Goal: Task Accomplishment & Management: Complete application form

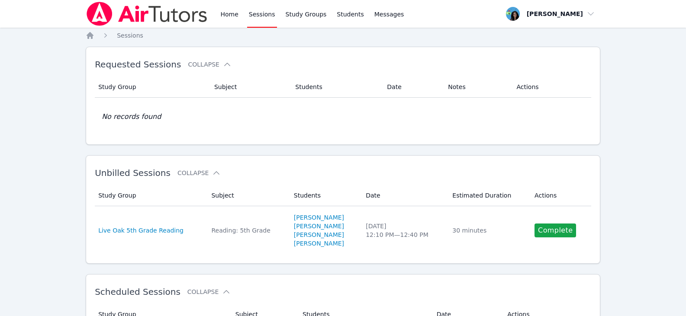
click at [261, 18] on link "Sessions" at bounding box center [262, 14] width 30 height 28
click at [254, 15] on link "Sessions" at bounding box center [262, 14] width 30 height 28
click at [228, 13] on link "Home" at bounding box center [228, 14] width 21 height 28
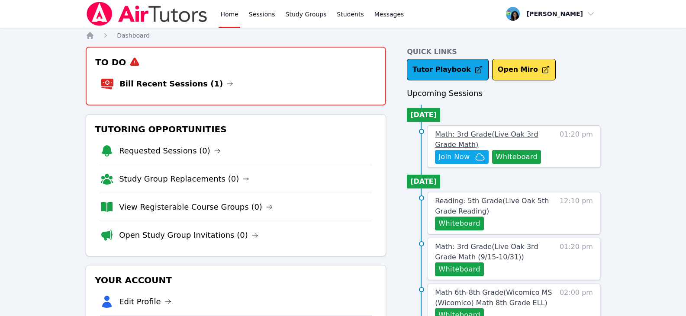
click at [510, 136] on span "Math: 3rd Grade ( Live Oak 3rd Grade Math )" at bounding box center [486, 139] width 103 height 19
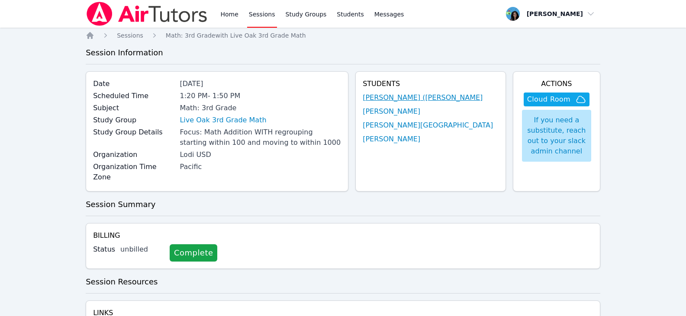
click at [437, 99] on link "Jose (Carlitos) Juarez" at bounding box center [422, 98] width 120 height 10
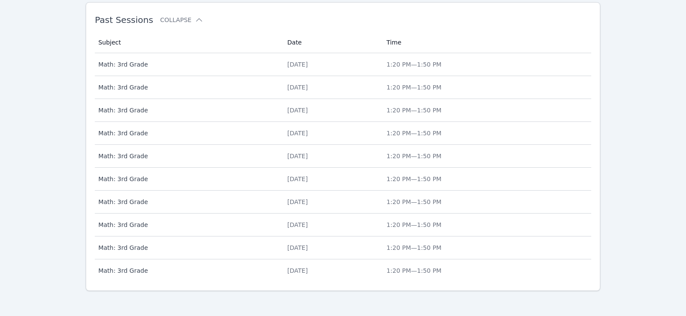
scroll to position [333, 0]
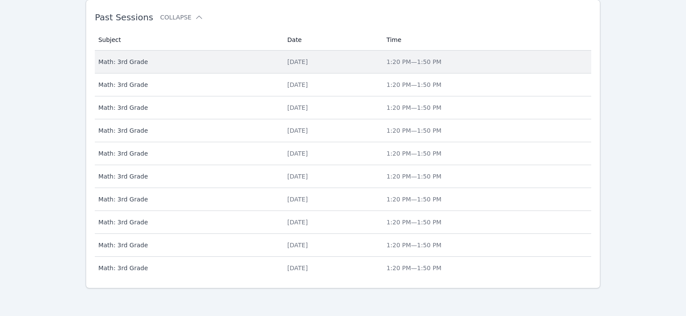
click at [287, 61] on div "Thu Sep 11" at bounding box center [331, 62] width 89 height 9
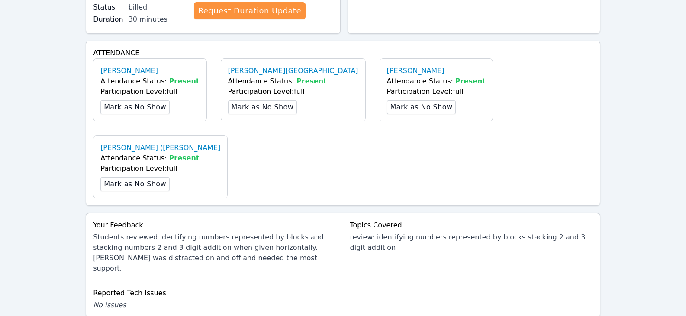
scroll to position [260, 0]
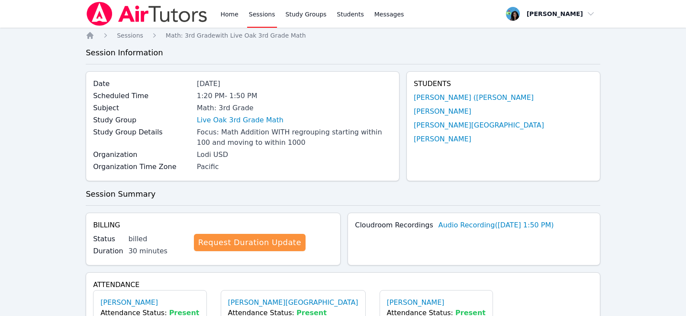
click at [263, 14] on link "Sessions" at bounding box center [262, 14] width 30 height 28
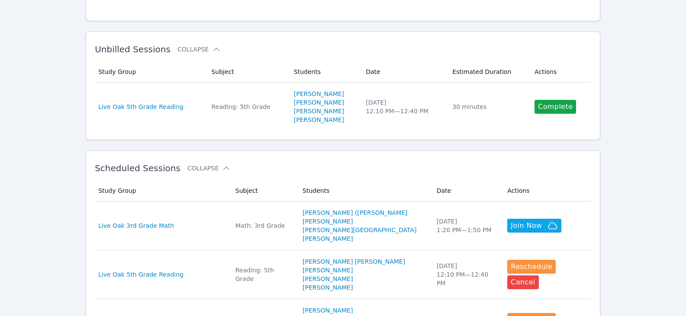
scroll to position [130, 0]
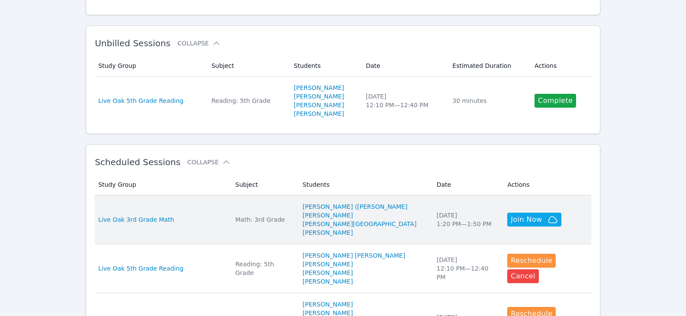
click at [181, 215] on td "Study Group Live Oak 3rd Grade Math" at bounding box center [162, 220] width 135 height 49
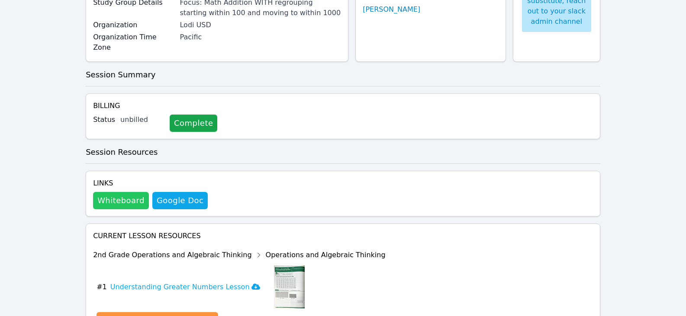
click at [135, 192] on button "Whiteboard" at bounding box center [121, 200] width 56 height 17
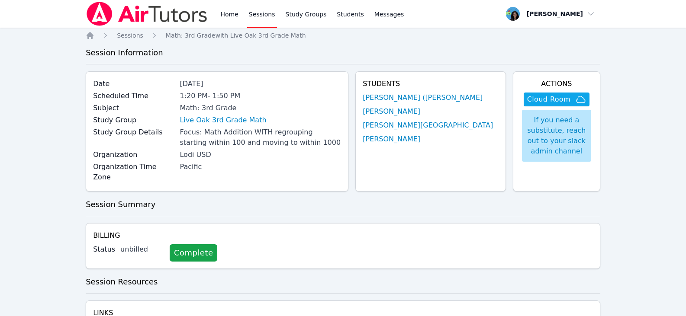
click at [267, 18] on link "Sessions" at bounding box center [262, 14] width 30 height 28
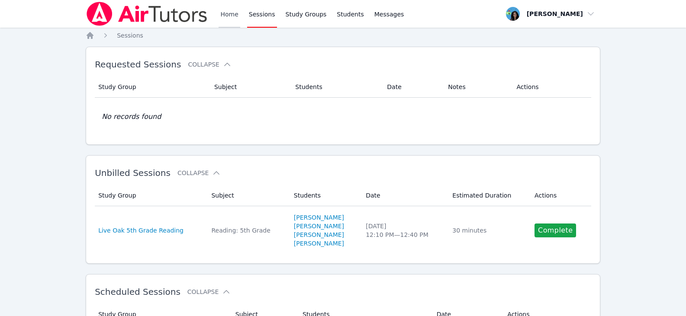
click at [219, 11] on link "Home" at bounding box center [228, 14] width 21 height 28
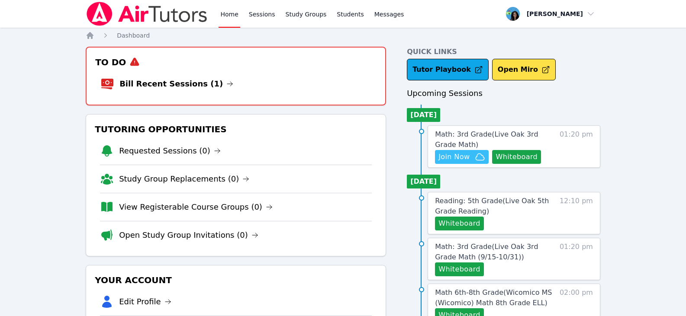
click at [471, 156] on span "Join Now" at bounding box center [461, 157] width 47 height 10
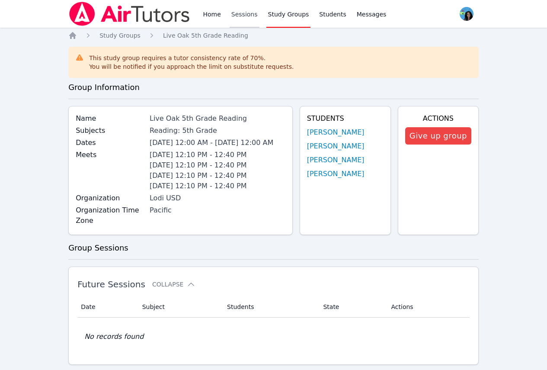
click at [244, 19] on link "Sessions" at bounding box center [245, 14] width 30 height 28
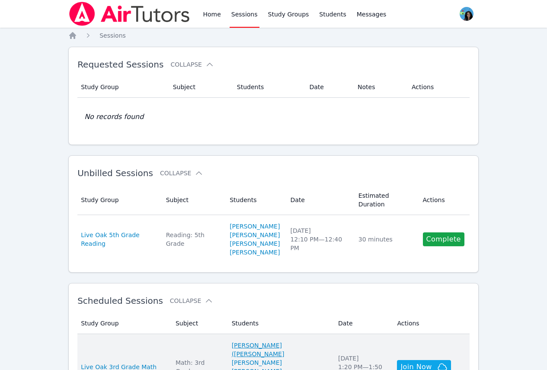
click at [294, 341] on link "Jose (Carlitos) Juarez" at bounding box center [280, 349] width 96 height 17
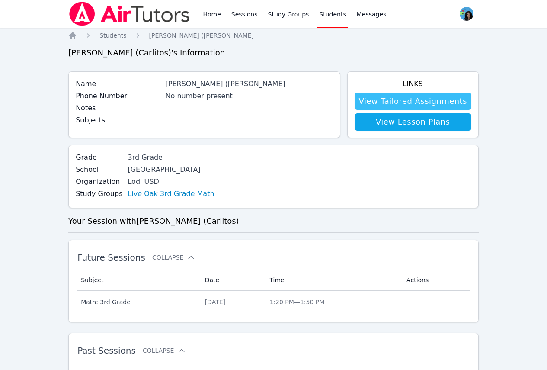
click at [397, 107] on link "View Tailored Assignments" at bounding box center [413, 101] width 117 height 17
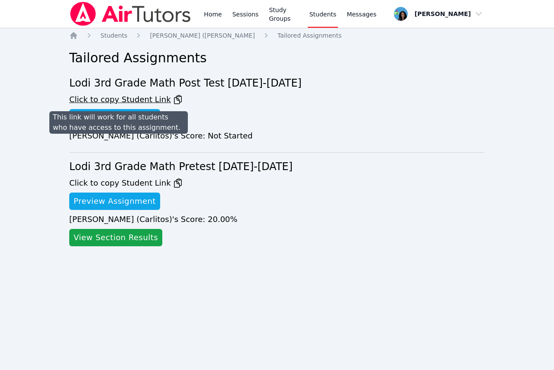
click at [135, 101] on span "Click to copy Student Link" at bounding box center [126, 99] width 114 height 12
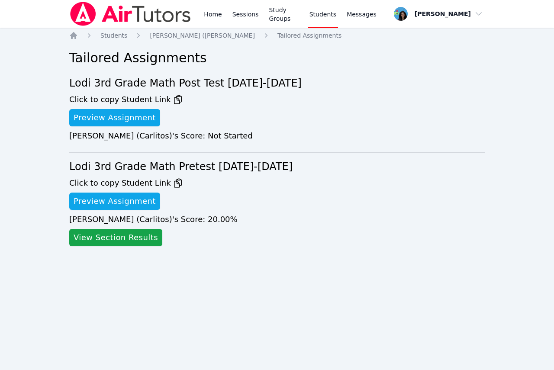
drag, startPoint x: 125, startPoint y: 125, endPoint x: 157, endPoint y: 140, distance: 35.8
click at [125, 125] on link "Preview Assignment" at bounding box center [114, 117] width 91 height 17
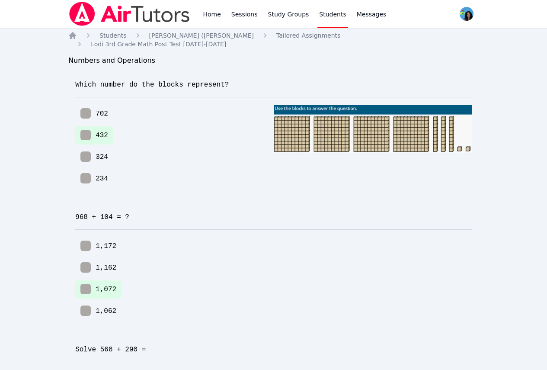
drag, startPoint x: 244, startPoint y: 12, endPoint x: 258, endPoint y: 44, distance: 34.3
click at [244, 12] on link "Sessions" at bounding box center [245, 14] width 30 height 28
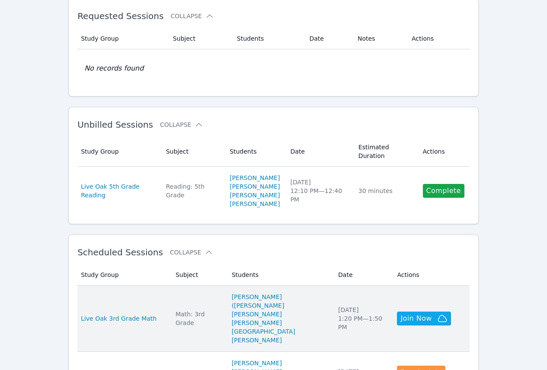
scroll to position [87, 0]
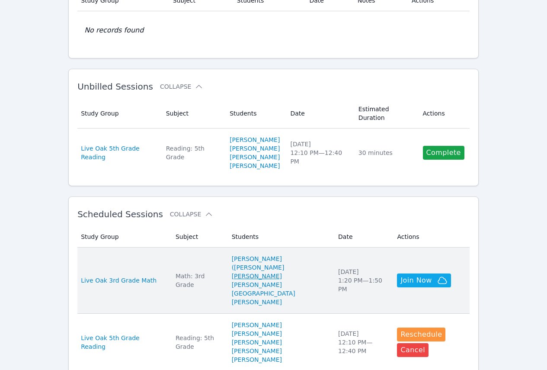
click at [282, 272] on link "[PERSON_NAME]" at bounding box center [257, 276] width 50 height 9
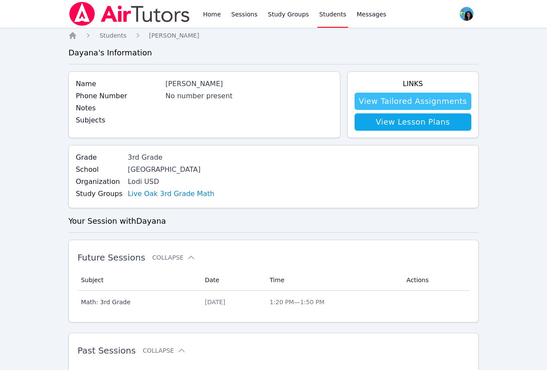
click at [385, 103] on link "View Tailored Assignments" at bounding box center [413, 101] width 117 height 17
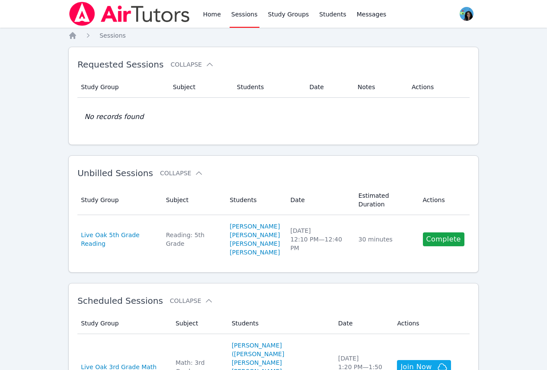
scroll to position [87, 0]
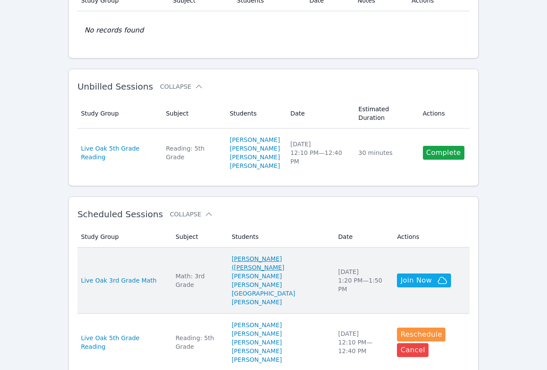
click at [278, 254] on link "[PERSON_NAME] ([PERSON_NAME]" at bounding box center [280, 262] width 96 height 17
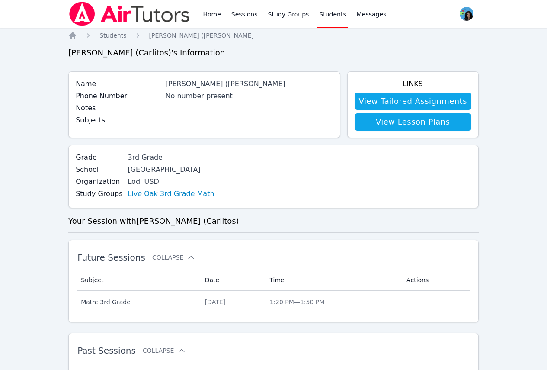
scroll to position [87, 0]
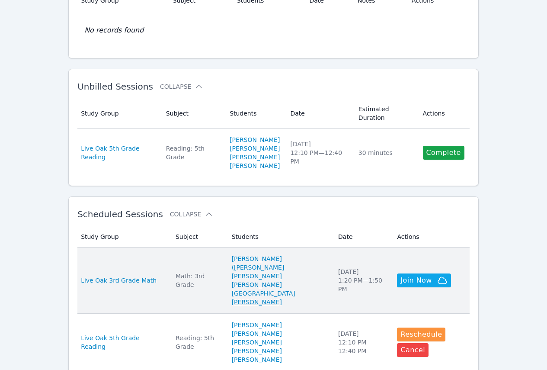
click at [276, 298] on link "[PERSON_NAME]" at bounding box center [257, 302] width 50 height 9
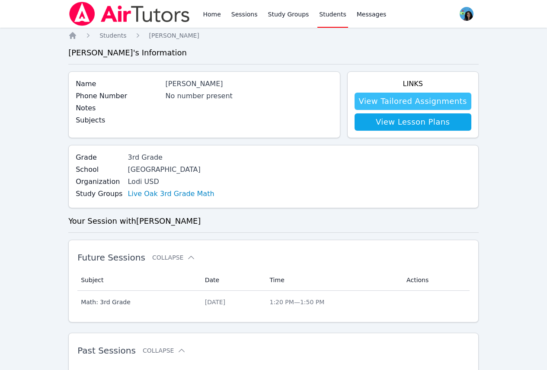
click at [408, 108] on link "View Tailored Assignments" at bounding box center [413, 101] width 117 height 17
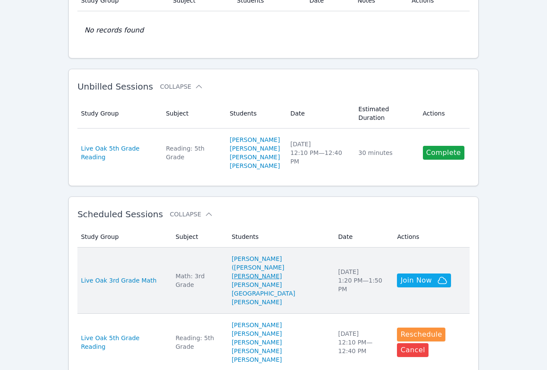
click at [272, 272] on link "[PERSON_NAME]" at bounding box center [257, 276] width 50 height 9
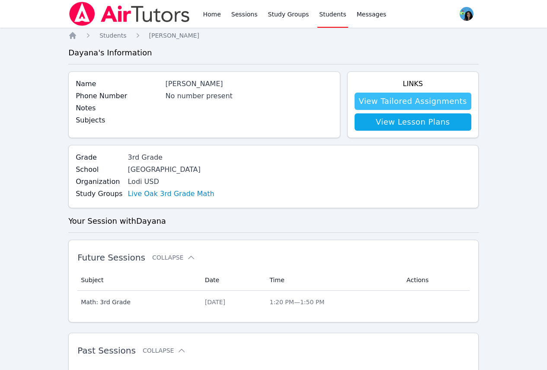
click at [376, 101] on link "View Tailored Assignments" at bounding box center [413, 101] width 117 height 17
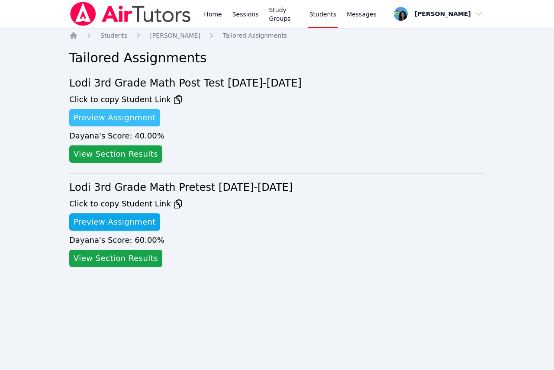
click at [119, 119] on link "Preview Assignment" at bounding box center [114, 117] width 91 height 17
drag, startPoint x: 146, startPoint y: 157, endPoint x: 151, endPoint y: 157, distance: 4.8
click at [146, 157] on link "View Section Results" at bounding box center [115, 153] width 93 height 17
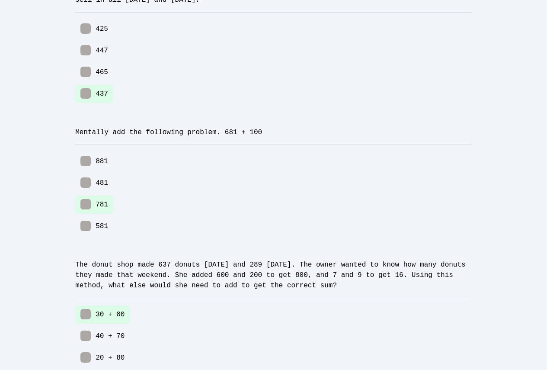
scroll to position [1182, 0]
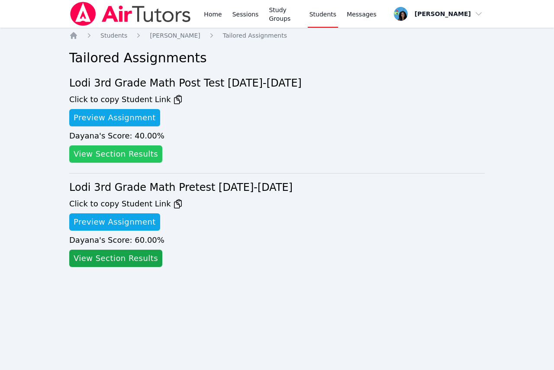
click at [115, 153] on link "View Section Results" at bounding box center [115, 153] width 93 height 17
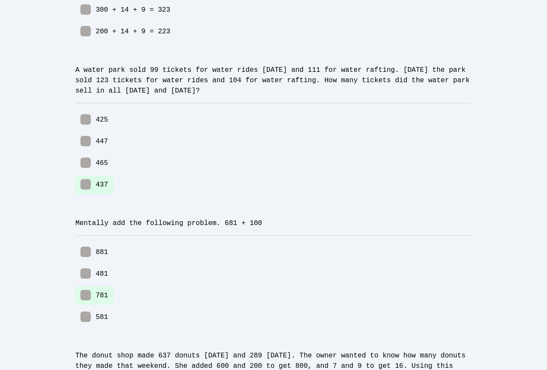
scroll to position [1182, 0]
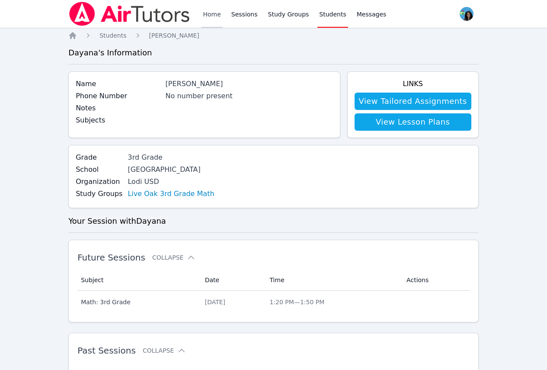
click at [215, 19] on link "Home" at bounding box center [211, 14] width 21 height 28
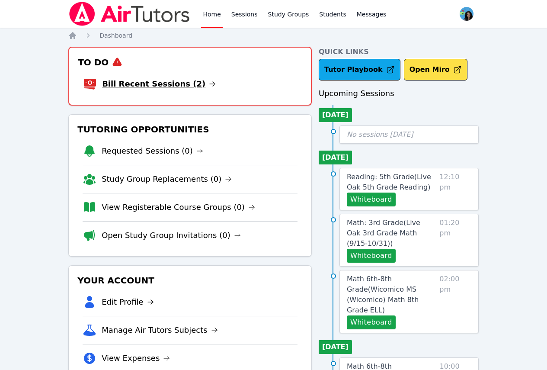
click at [210, 84] on icon at bounding box center [212, 84] width 5 height 4
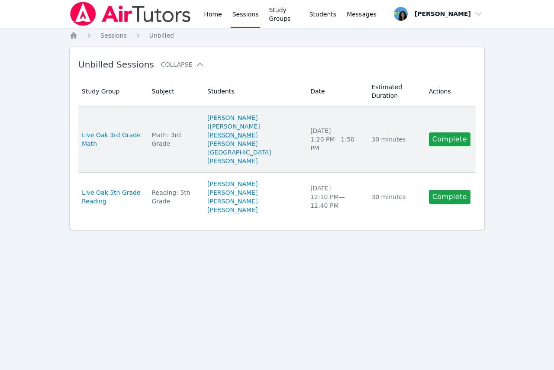
click at [257, 131] on link "[PERSON_NAME]" at bounding box center [232, 135] width 50 height 9
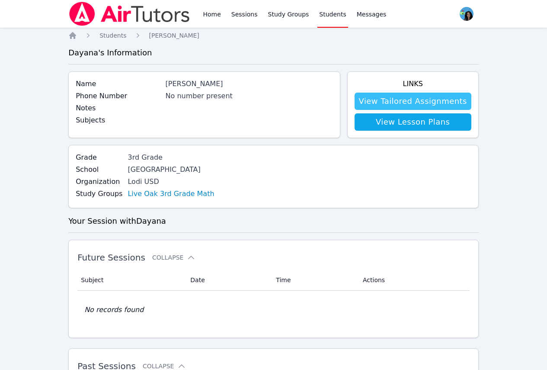
click at [390, 104] on link "View Tailored Assignments" at bounding box center [413, 101] width 117 height 17
click at [400, 107] on link "View Tailored Assignments" at bounding box center [413, 101] width 117 height 17
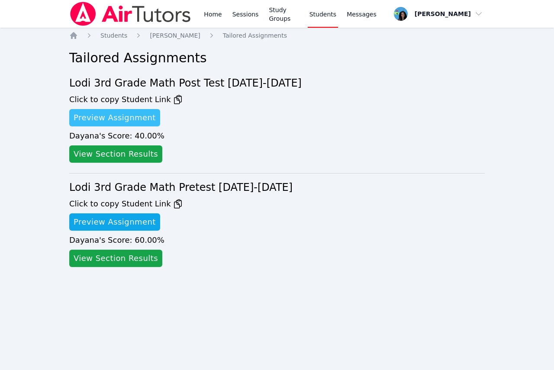
click at [137, 119] on link "Preview Assignment" at bounding box center [114, 117] width 91 height 17
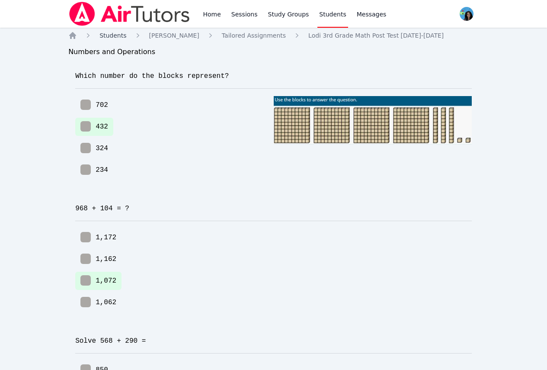
click at [118, 33] on span "Students" at bounding box center [112, 35] width 27 height 7
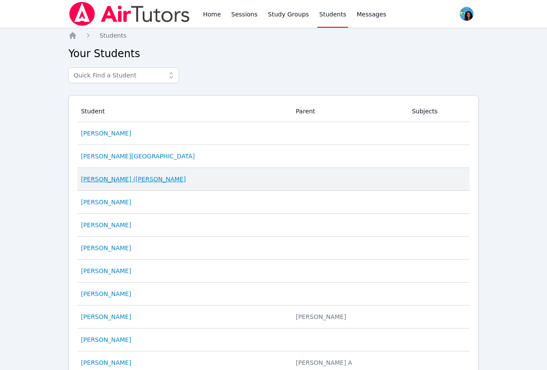
click at [125, 178] on link "[PERSON_NAME] ([PERSON_NAME]" at bounding box center [133, 179] width 105 height 9
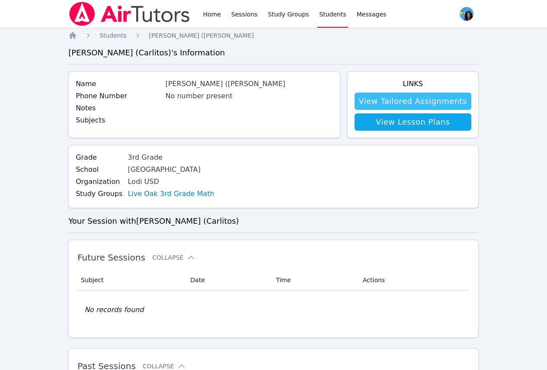
click at [408, 100] on link "View Tailored Assignments" at bounding box center [413, 101] width 117 height 17
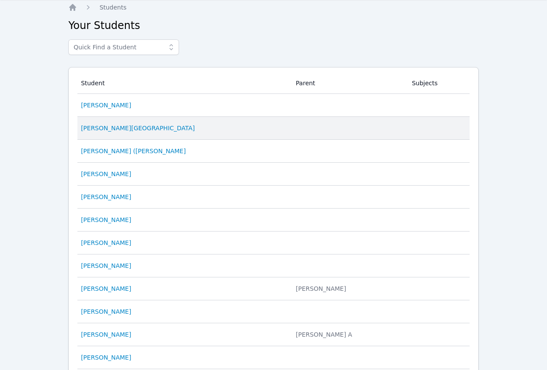
scroll to position [43, 0]
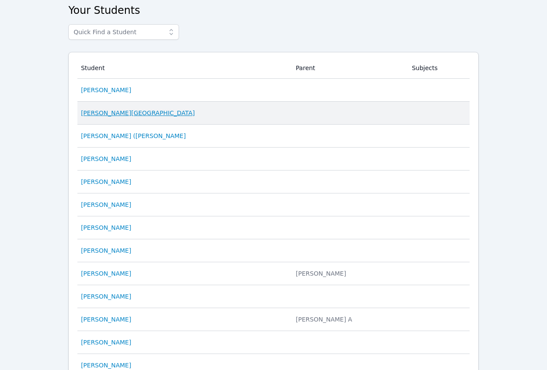
click at [107, 111] on link "[PERSON_NAME][GEOGRAPHIC_DATA]" at bounding box center [138, 113] width 114 height 9
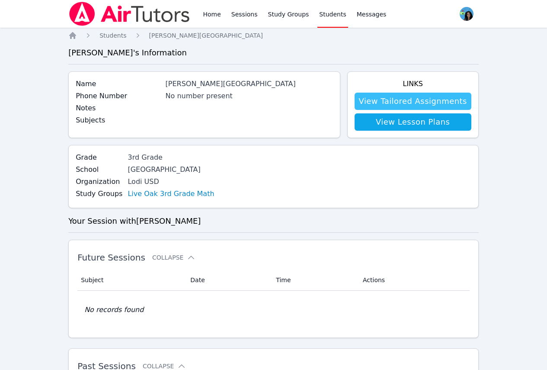
click at [410, 105] on link "View Tailored Assignments" at bounding box center [413, 101] width 117 height 17
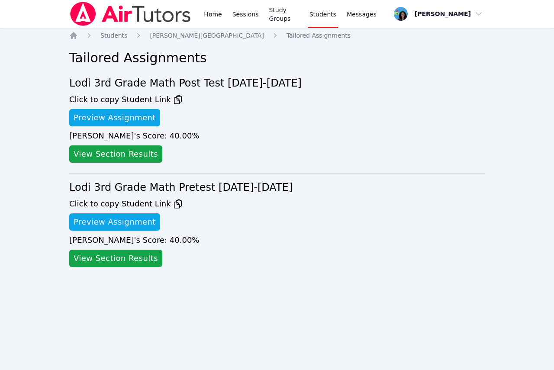
drag, startPoint x: 400, startPoint y: 103, endPoint x: 391, endPoint y: 102, distance: 9.1
click at [396, 103] on li "Lodi 3rd Grade Math Post Test 2025-2026 Click to copy Student Link Preview Assi…" at bounding box center [276, 124] width 415 height 97
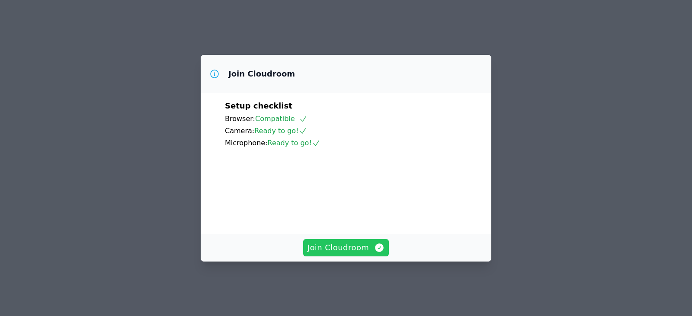
click at [364, 254] on span "Join Cloudroom" at bounding box center [346, 248] width 77 height 12
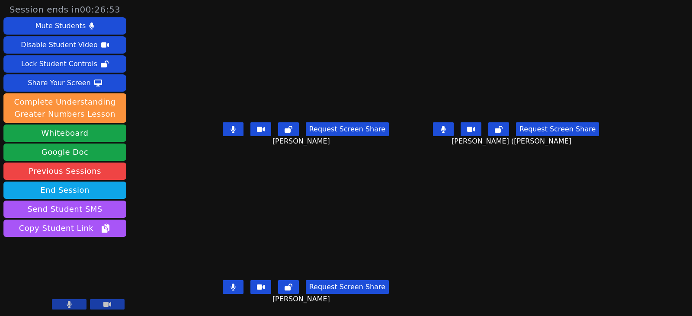
click at [519, 182] on main "Adrian Reyes Morales Request Screen Share Adrian Reyes Morales Jose (Carlitos) …" at bounding box center [411, 158] width 414 height 316
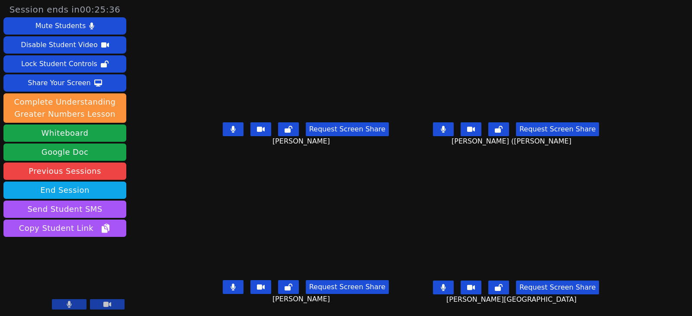
click at [228, 134] on button at bounding box center [233, 129] width 21 height 14
click at [454, 133] on button at bounding box center [443, 129] width 21 height 14
click at [454, 290] on button at bounding box center [443, 288] width 21 height 14
click at [231, 285] on icon at bounding box center [233, 287] width 5 height 7
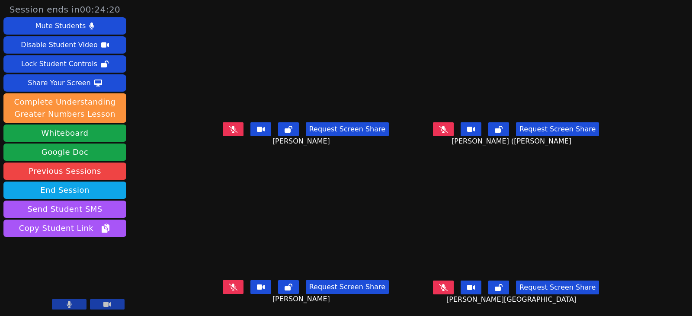
click at [231, 290] on button at bounding box center [233, 287] width 21 height 14
click at [229, 293] on button at bounding box center [233, 287] width 21 height 14
drag, startPoint x: 226, startPoint y: 288, endPoint x: 247, endPoint y: 291, distance: 21.5
click at [229, 288] on icon at bounding box center [233, 287] width 9 height 7
click at [230, 293] on button at bounding box center [233, 287] width 21 height 14
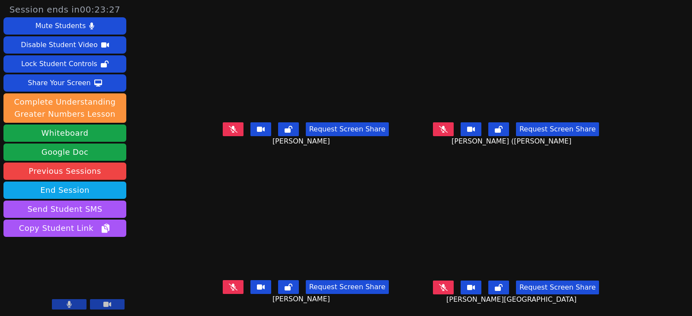
click at [229, 130] on icon at bounding box center [233, 129] width 9 height 7
click at [231, 129] on icon at bounding box center [233, 129] width 5 height 7
drag, startPoint x: 461, startPoint y: 134, endPoint x: 19, endPoint y: 135, distance: 441.6
click at [454, 133] on button at bounding box center [443, 129] width 21 height 14
click at [229, 290] on icon at bounding box center [233, 287] width 9 height 7
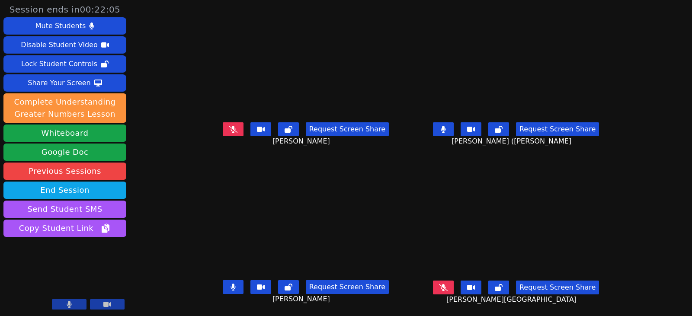
click at [227, 291] on button at bounding box center [233, 287] width 21 height 14
click at [454, 130] on button at bounding box center [443, 129] width 21 height 14
click at [229, 128] on icon at bounding box center [233, 129] width 9 height 7
drag, startPoint x: 226, startPoint y: 134, endPoint x: 231, endPoint y: 137, distance: 5.9
click at [226, 134] on button at bounding box center [233, 129] width 21 height 14
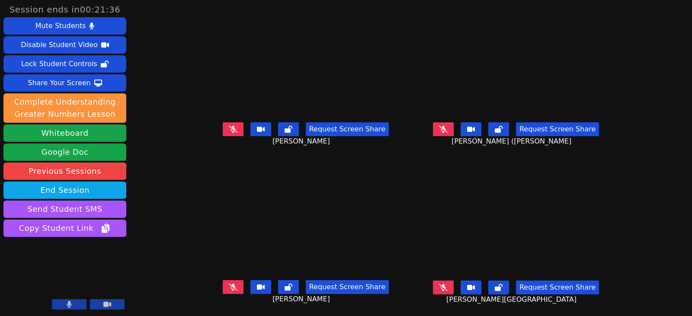
click at [448, 287] on icon at bounding box center [443, 287] width 9 height 7
click at [229, 130] on icon at bounding box center [233, 129] width 9 height 7
click at [231, 129] on icon at bounding box center [233, 129] width 5 height 7
click at [451, 127] on button at bounding box center [443, 129] width 21 height 14
click at [446, 130] on icon at bounding box center [443, 129] width 5 height 7
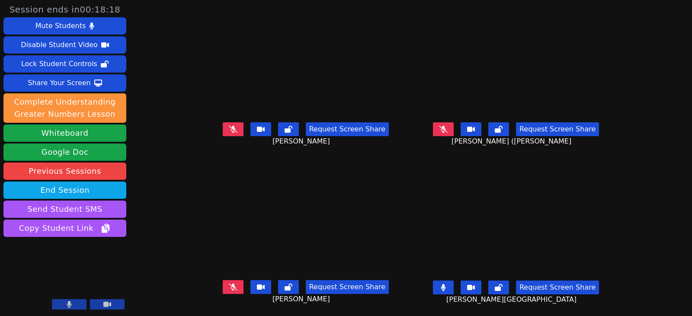
click at [229, 288] on icon at bounding box center [233, 287] width 9 height 7
click at [231, 285] on icon at bounding box center [233, 287] width 5 height 7
click at [454, 135] on button at bounding box center [443, 129] width 21 height 14
click at [454, 134] on button at bounding box center [443, 129] width 21 height 14
click at [229, 290] on icon at bounding box center [233, 287] width 9 height 7
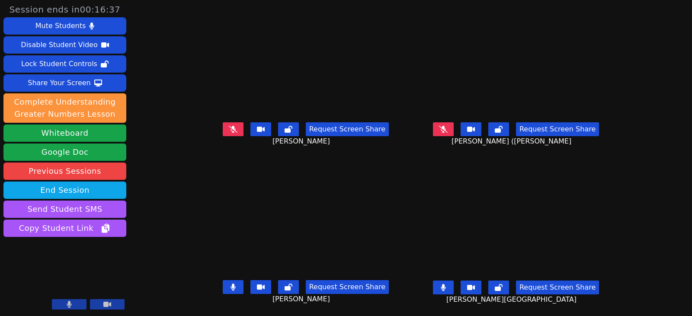
click at [231, 290] on icon at bounding box center [233, 287] width 5 height 7
click at [225, 133] on button at bounding box center [233, 129] width 21 height 14
click at [231, 131] on icon at bounding box center [233, 129] width 5 height 7
click at [229, 132] on icon at bounding box center [233, 129] width 9 height 7
click at [231, 128] on icon at bounding box center [233, 129] width 5 height 7
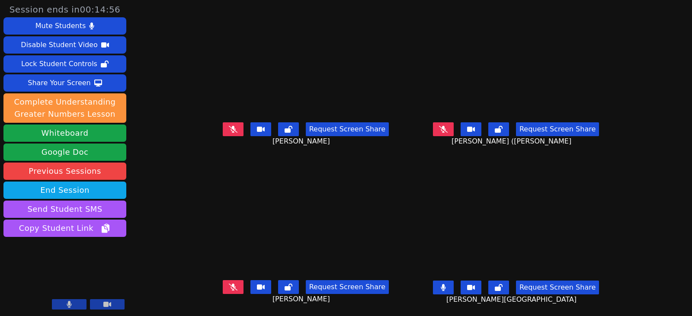
click at [229, 289] on icon at bounding box center [233, 287] width 9 height 7
click at [229, 284] on button at bounding box center [233, 287] width 21 height 14
click at [454, 131] on button at bounding box center [443, 129] width 21 height 14
click at [446, 128] on icon at bounding box center [443, 129] width 5 height 7
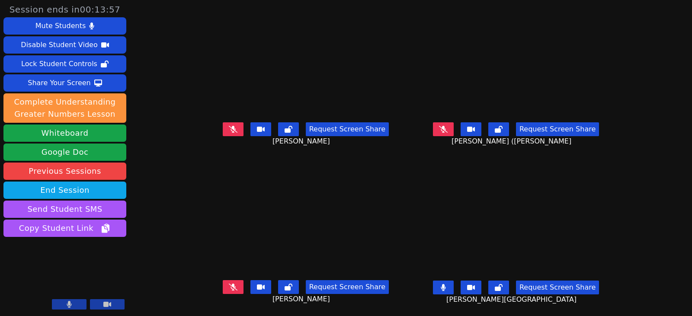
click at [229, 284] on icon at bounding box center [233, 287] width 9 height 7
click at [231, 284] on icon at bounding box center [233, 287] width 5 height 7
click at [229, 126] on icon at bounding box center [233, 129] width 9 height 7
click at [231, 126] on icon at bounding box center [233, 129] width 5 height 7
click at [228, 280] on button at bounding box center [233, 287] width 21 height 14
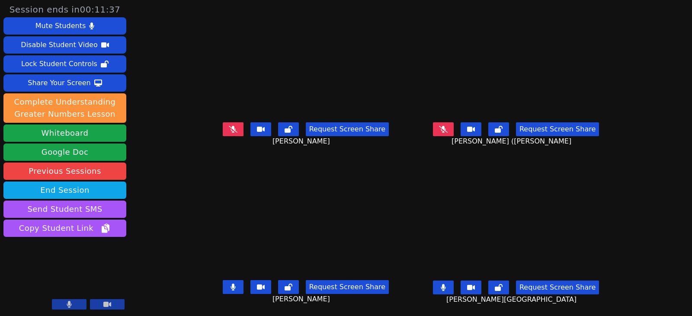
click at [223, 281] on button at bounding box center [233, 287] width 21 height 14
click at [229, 126] on icon at bounding box center [233, 129] width 9 height 7
click at [227, 123] on button at bounding box center [233, 129] width 21 height 14
click at [448, 126] on icon at bounding box center [443, 129] width 9 height 7
drag, startPoint x: 460, startPoint y: 126, endPoint x: 343, endPoint y: 116, distance: 118.1
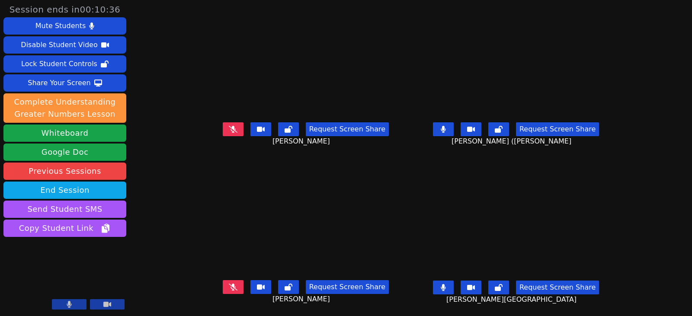
click at [454, 126] on button at bounding box center [443, 129] width 21 height 14
click at [223, 122] on button at bounding box center [233, 129] width 21 height 14
click at [230, 280] on button at bounding box center [233, 287] width 21 height 14
click at [229, 125] on button at bounding box center [233, 129] width 21 height 14
click at [226, 284] on button at bounding box center [233, 287] width 21 height 14
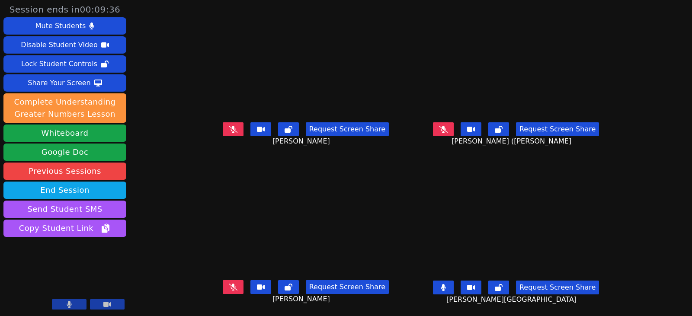
click at [229, 126] on icon at bounding box center [233, 129] width 9 height 7
click at [452, 127] on button at bounding box center [443, 129] width 21 height 14
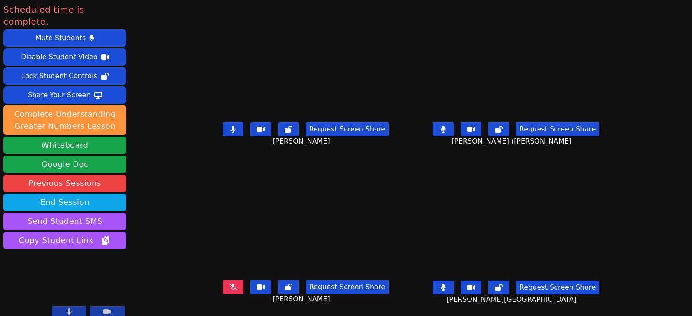
click at [227, 285] on button at bounding box center [233, 287] width 21 height 14
click at [231, 126] on icon at bounding box center [233, 129] width 5 height 7
click at [454, 122] on button at bounding box center [443, 129] width 21 height 14
click at [446, 284] on icon at bounding box center [443, 287] width 5 height 7
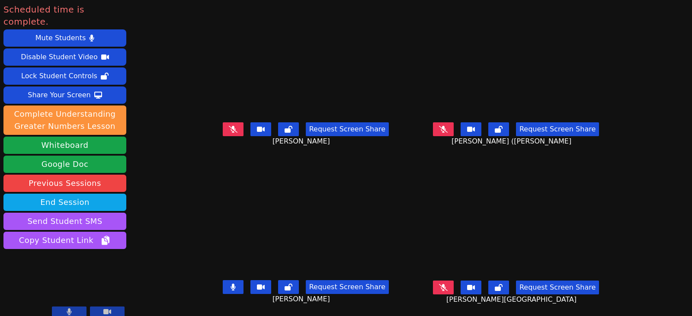
click at [223, 281] on button at bounding box center [233, 287] width 21 height 14
click at [229, 284] on icon at bounding box center [233, 287] width 9 height 7
click at [452, 124] on button at bounding box center [443, 129] width 21 height 14
click at [448, 284] on icon at bounding box center [443, 287] width 9 height 7
click at [228, 124] on button at bounding box center [233, 129] width 21 height 14
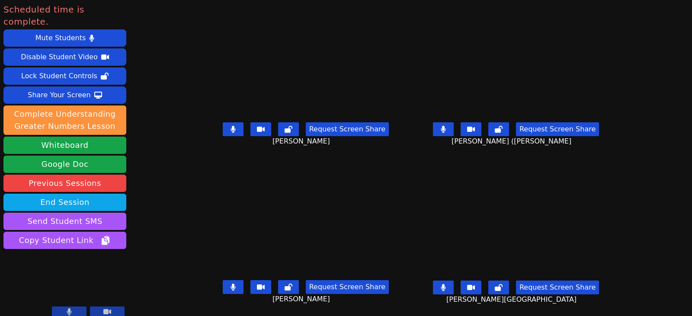
click at [226, 124] on button at bounding box center [233, 129] width 21 height 14
click at [230, 132] on button at bounding box center [233, 129] width 21 height 14
click at [76, 194] on button "End Session" at bounding box center [64, 202] width 123 height 17
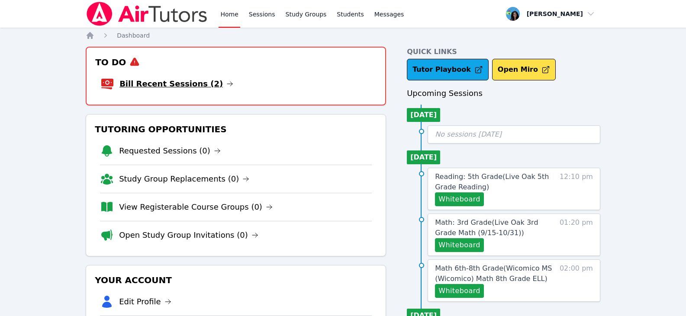
click at [226, 82] on icon at bounding box center [229, 83] width 7 height 7
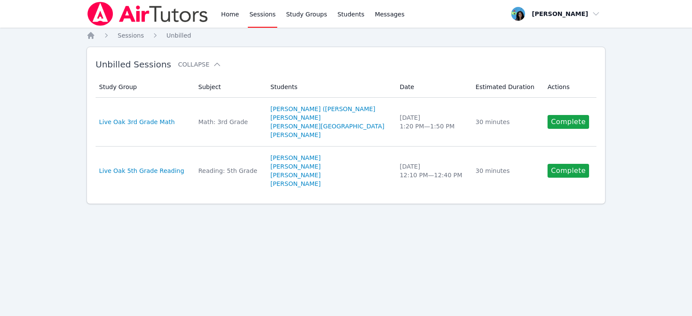
click at [253, 17] on link "Sessions" at bounding box center [263, 14] width 30 height 28
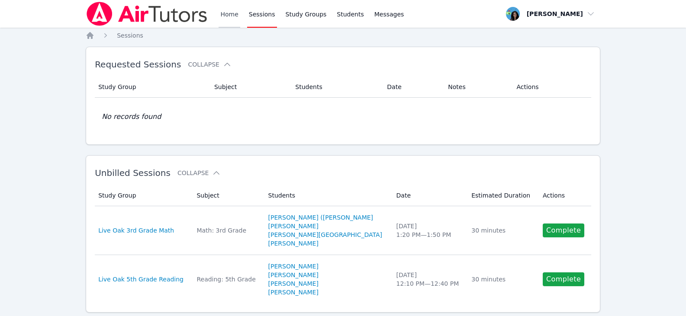
drag, startPoint x: 230, startPoint y: 20, endPoint x: 236, endPoint y: 24, distance: 7.4
click at [230, 20] on link "Home" at bounding box center [228, 14] width 21 height 28
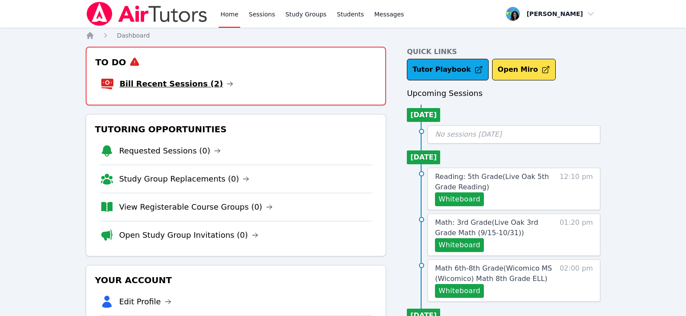
click at [226, 84] on icon at bounding box center [229, 83] width 7 height 7
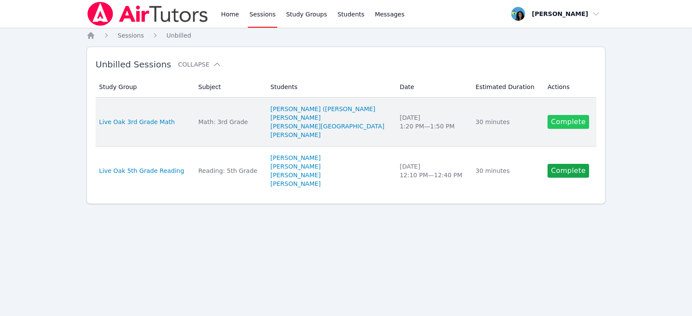
click at [569, 125] on link "Complete" at bounding box center [569, 122] width 42 height 14
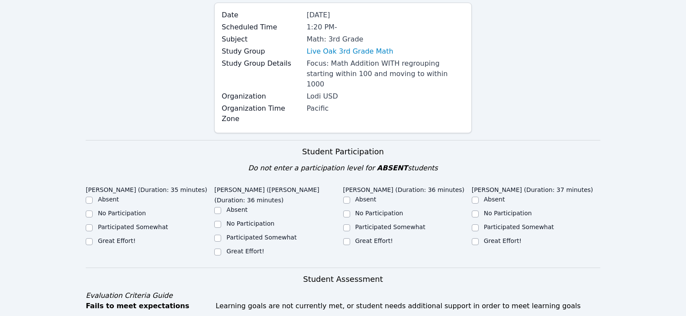
scroll to position [173, 0]
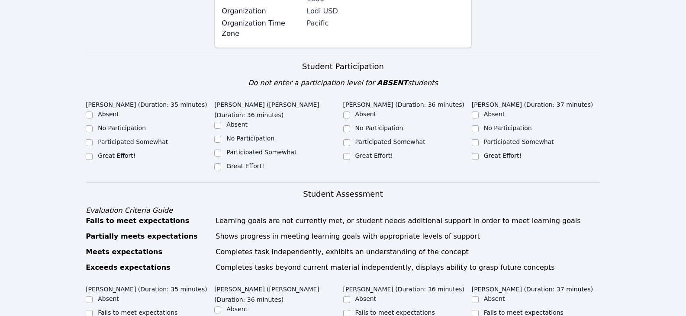
click at [122, 152] on label "Great Effort!" at bounding box center [117, 155] width 38 height 7
click at [93, 153] on input "Great Effort!" at bounding box center [89, 156] width 7 height 7
checkbox input "true"
click at [218, 164] on input "Great Effort!" at bounding box center [217, 167] width 7 height 7
checkbox input "true"
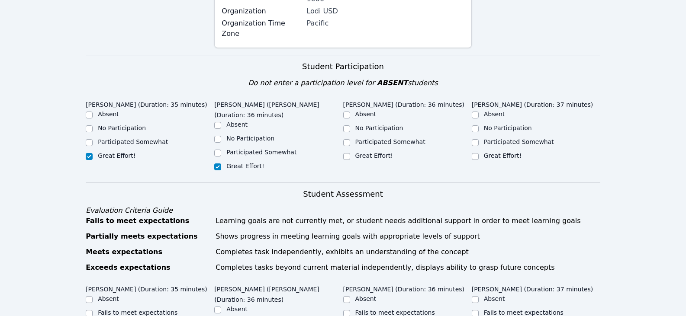
click at [353, 151] on div "Great Effort!" at bounding box center [407, 156] width 128 height 10
click at [473, 153] on input "Great Effort!" at bounding box center [474, 156] width 7 height 7
checkbox input "true"
click at [346, 153] on input "Great Effort!" at bounding box center [346, 156] width 7 height 7
checkbox input "true"
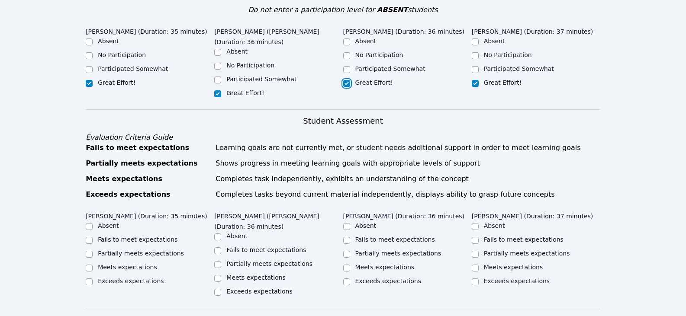
scroll to position [346, 0]
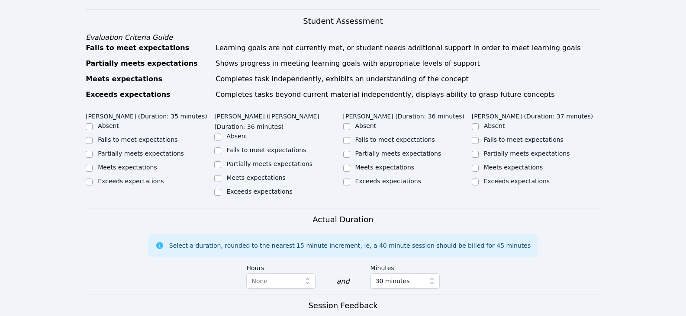
click at [144, 150] on label "Partially meets expectations" at bounding box center [141, 153] width 86 height 7
click at [93, 151] on input "Partially meets expectations" at bounding box center [89, 154] width 7 height 7
checkbox input "true"
click at [218, 161] on input "Partially meets expectations" at bounding box center [217, 164] width 7 height 7
checkbox input "true"
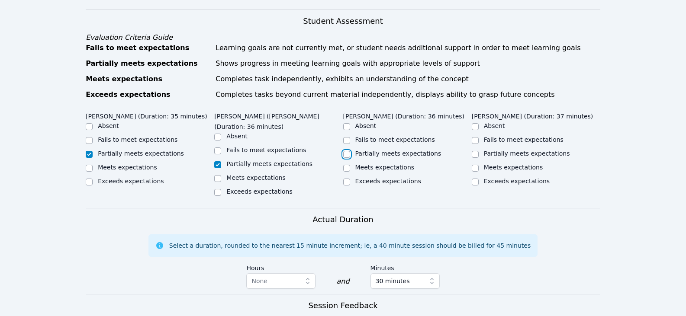
click at [347, 151] on input "Partially meets expectations" at bounding box center [346, 154] width 7 height 7
checkbox input "true"
click at [478, 151] on input "Partially meets expectations" at bounding box center [474, 154] width 7 height 7
checkbox input "true"
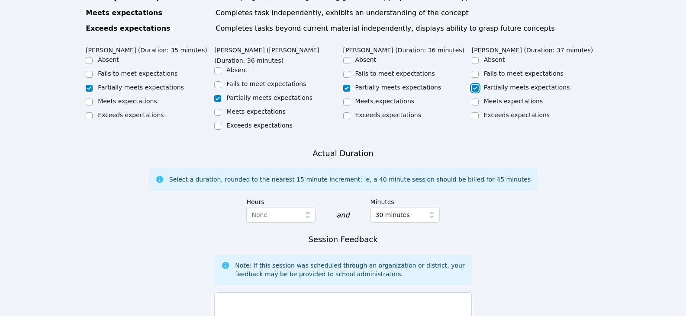
scroll to position [476, 0]
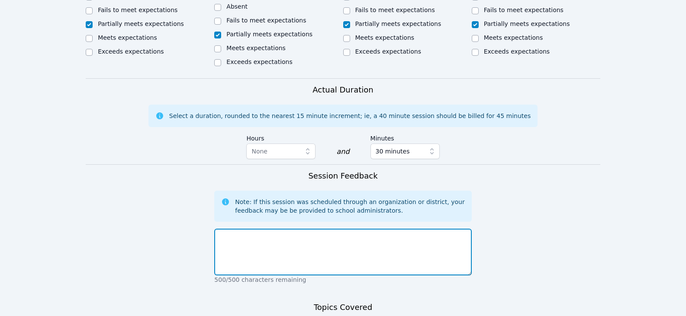
click at [368, 229] on textarea at bounding box center [342, 252] width 257 height 47
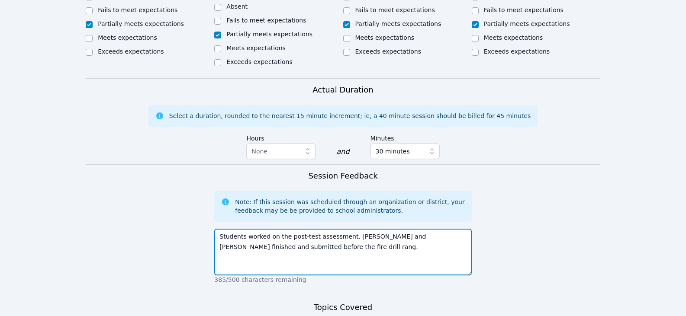
click at [288, 229] on textarea "Students worked on the post-test assessment. Adriana and Dayana finished and su…" at bounding box center [342, 252] width 257 height 47
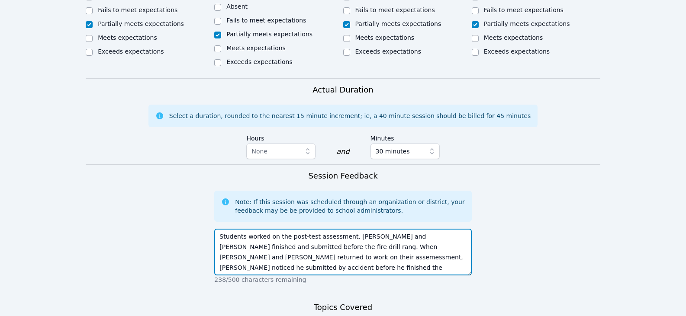
click at [362, 229] on textarea "Students worked on the post-test assessment. Adriana and Dayana finished and su…" at bounding box center [342, 252] width 257 height 47
drag, startPoint x: 431, startPoint y: 209, endPoint x: 408, endPoint y: 212, distance: 22.8
click at [404, 229] on textarea "Students worked on the post-test assessment. Adrian and Dayana finished and sub…" at bounding box center [342, 252] width 257 height 47
click at [432, 229] on textarea "Students worked on the post-test assessment. Adrian and Dayana finished and sub…" at bounding box center [342, 252] width 257 height 47
click at [440, 229] on textarea "Students worked on the post-test assessment. Adrian and Dayana finished and sub…" at bounding box center [342, 252] width 257 height 47
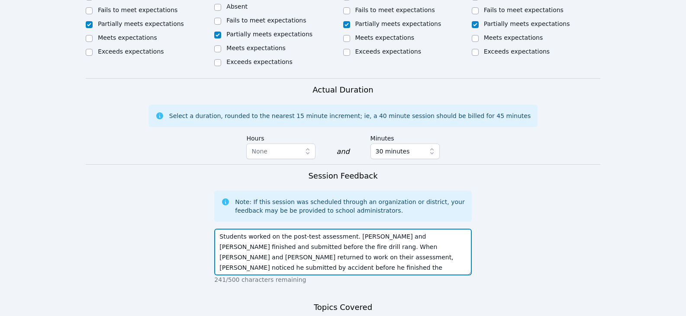
click at [445, 229] on textarea "Students worked on the post-test assessment. Adrian and Dayana finished and sub…" at bounding box center [342, 252] width 257 height 47
click at [270, 229] on textarea "Students worked on the post-test assessment. Adrian and Dayana finished and sub…" at bounding box center [342, 252] width 257 height 47
click at [249, 229] on textarea "Students worked on the post-test assessment. Adrian and Dayana finished and sub…" at bounding box center [342, 252] width 257 height 47
click at [440, 229] on textarea "Students worked on the post-test assessment. Adrian and Dayana finished and sub…" at bounding box center [342, 252] width 257 height 47
click at [462, 229] on textarea "Students worked on the post-test assessment. Adrian and Dayana finished and sub…" at bounding box center [342, 252] width 257 height 47
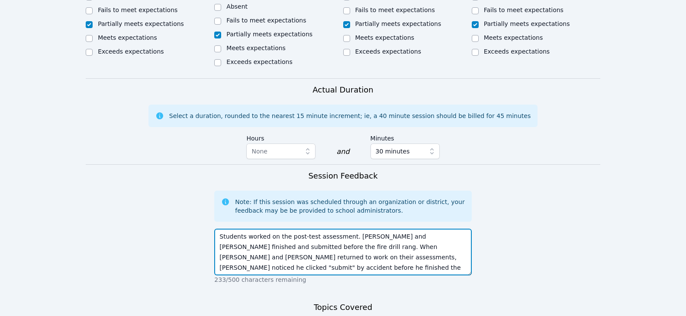
drag, startPoint x: 433, startPoint y: 216, endPoint x: 461, endPoint y: 216, distance: 28.5
click at [461, 229] on textarea "Students worked on the post-test assessment. Adrian and Dayana finished and sub…" at bounding box center [342, 252] width 257 height 47
click at [456, 229] on textarea "Students worked on the post-test assessment. Adrian and Dayana finished and sub…" at bounding box center [342, 252] width 257 height 47
drag, startPoint x: 455, startPoint y: 218, endPoint x: 433, endPoint y: 214, distance: 21.5
click at [433, 229] on textarea "Students worked on the post-test assessment. Adrian and Dayana finished and sub…" at bounding box center [342, 252] width 257 height 47
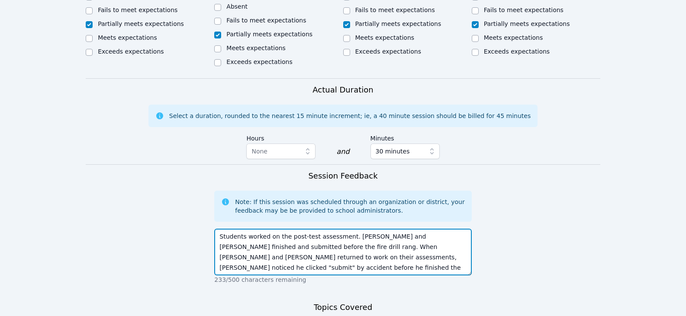
click at [461, 229] on textarea "Students worked on the post-test assessment. Adrian and Dayana finished and sub…" at bounding box center [342, 252] width 257 height 47
click at [455, 229] on textarea "Students worked on the post-test assessment. Adrian and Dayana finished and sub…" at bounding box center [342, 252] width 257 height 47
click at [292, 229] on textarea "Students worked on the post-test assessment. Adrian and Dayana finished and sub…" at bounding box center [342, 252] width 257 height 47
click at [297, 229] on textarea "Students worked on the post-test assessment. Adrian and Dayana finished and sub…" at bounding box center [342, 252] width 257 height 47
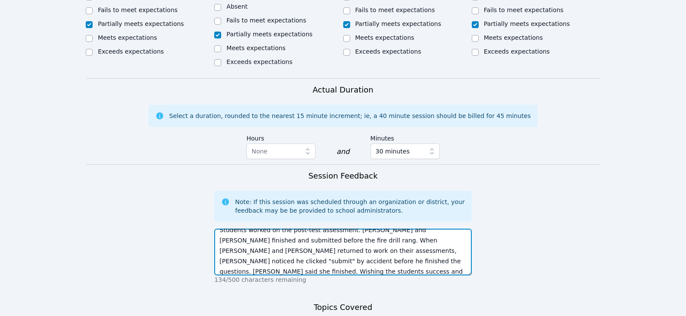
type textarea "Students worked on the post-test assessment. Adrian and Dayana finished and sub…"
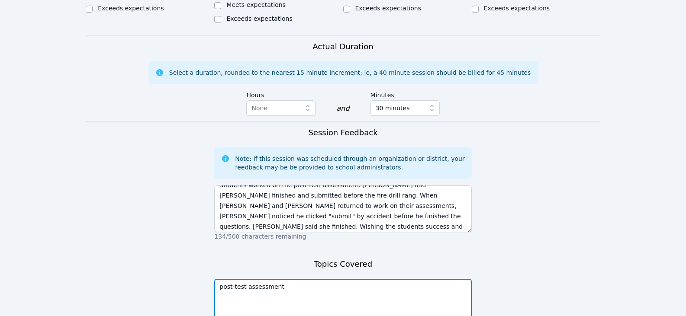
scroll to position [10, 0]
type textarea "post-test assessment"
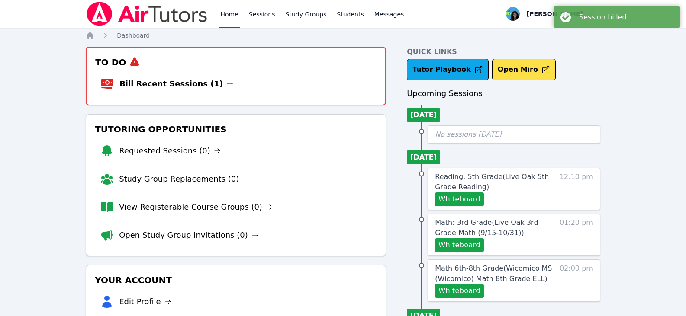
click at [226, 81] on icon at bounding box center [229, 83] width 7 height 7
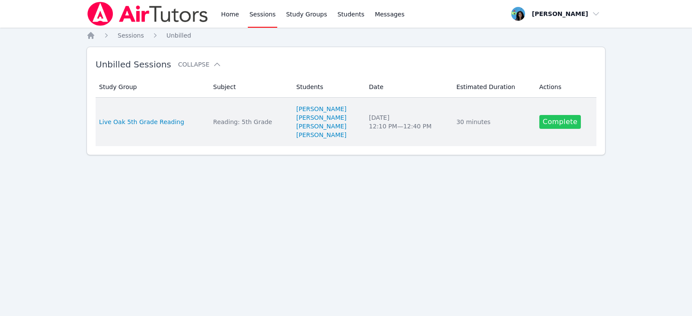
click at [569, 125] on link "Complete" at bounding box center [560, 122] width 42 height 14
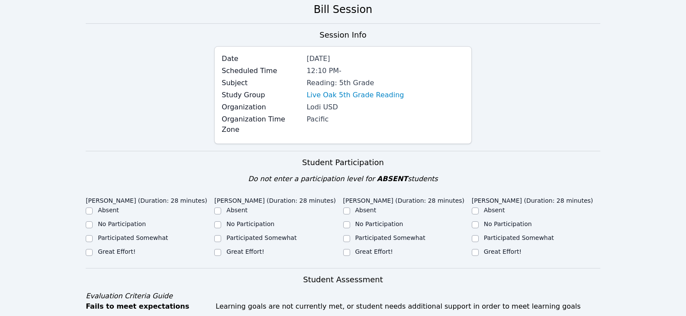
scroll to position [87, 0]
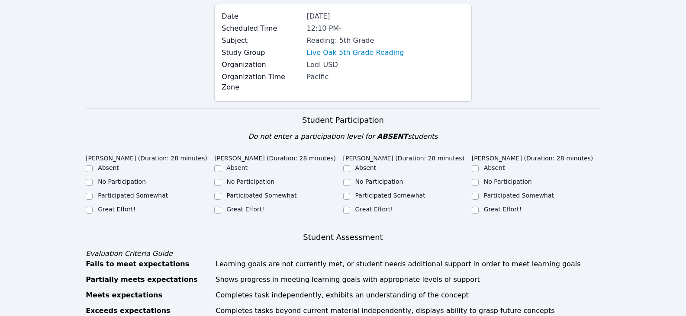
click at [124, 206] on label "Great Effort!" at bounding box center [117, 209] width 38 height 7
click at [93, 207] on input "Great Effort!" at bounding box center [89, 210] width 7 height 7
checkbox input "true"
click at [225, 205] on div "Great Effort!" at bounding box center [278, 210] width 128 height 10
click at [345, 207] on input "Great Effort!" at bounding box center [346, 210] width 7 height 7
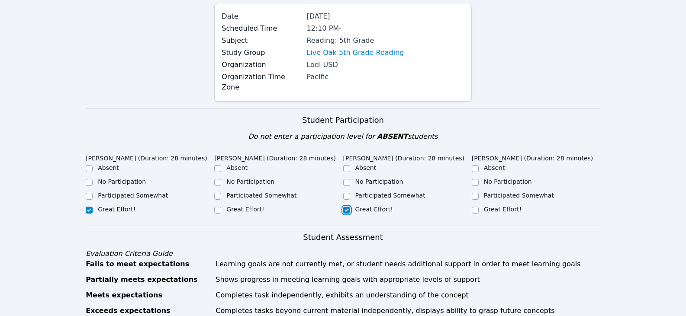
checkbox input "true"
click at [215, 207] on input "Great Effort!" at bounding box center [217, 210] width 7 height 7
checkbox input "true"
click at [475, 207] on input "Great Effort!" at bounding box center [474, 210] width 7 height 7
checkbox input "true"
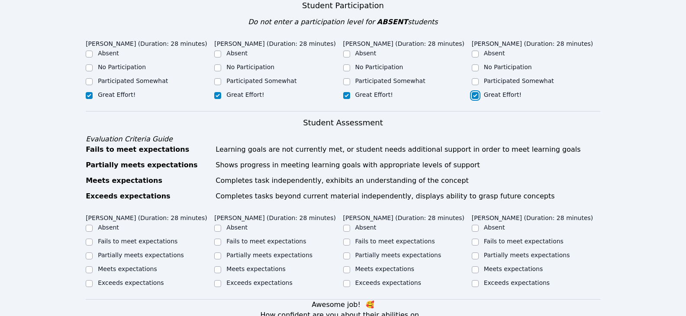
scroll to position [303, 0]
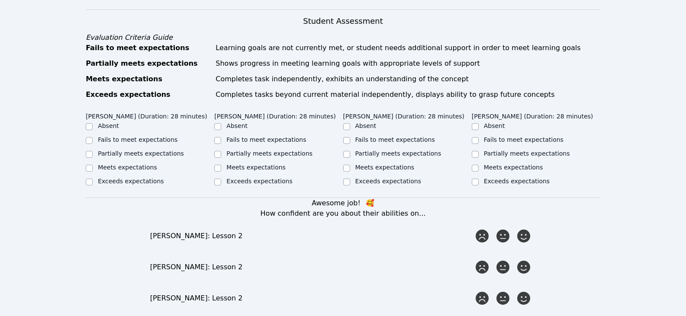
click at [171, 150] on label "Partially meets expectations" at bounding box center [141, 153] width 86 height 7
click at [93, 151] on input "Partially meets expectations" at bounding box center [89, 154] width 7 height 7
checkbox input "true"
click at [241, 150] on label "Partially meets expectations" at bounding box center [269, 153] width 86 height 7
click at [221, 151] on input "Partially meets expectations" at bounding box center [217, 154] width 7 height 7
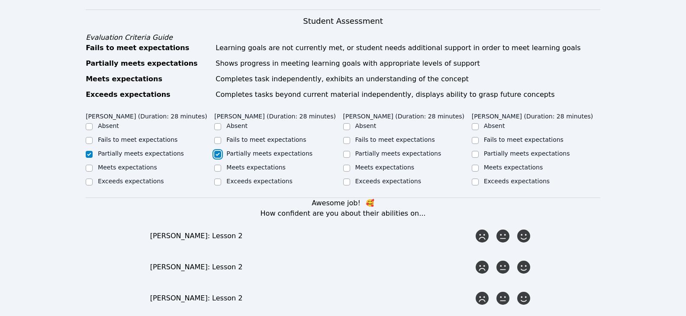
checkbox input "true"
drag, startPoint x: 376, startPoint y: 146, endPoint x: 381, endPoint y: 147, distance: 4.8
click at [377, 150] on label "Partially meets expectations" at bounding box center [398, 153] width 86 height 7
click at [350, 151] on input "Partially meets expectations" at bounding box center [346, 154] width 7 height 7
checkbox input "true"
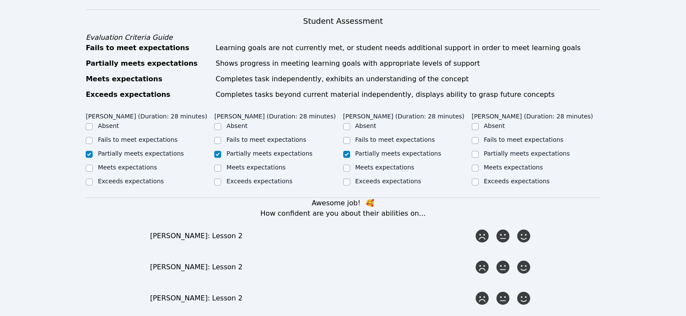
click at [482, 149] on div "Partially meets expectations" at bounding box center [535, 154] width 128 height 10
click at [474, 151] on input "Partially meets expectations" at bounding box center [474, 154] width 7 height 7
checkbox input "true"
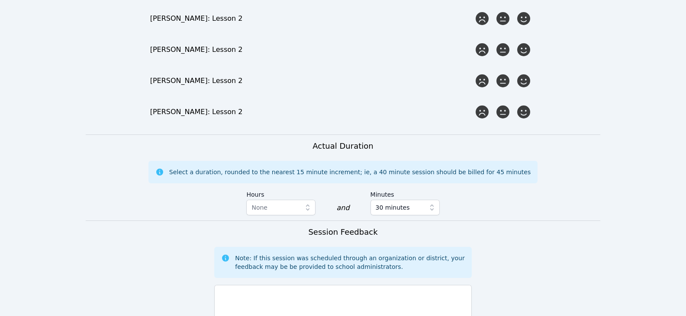
scroll to position [562, 0]
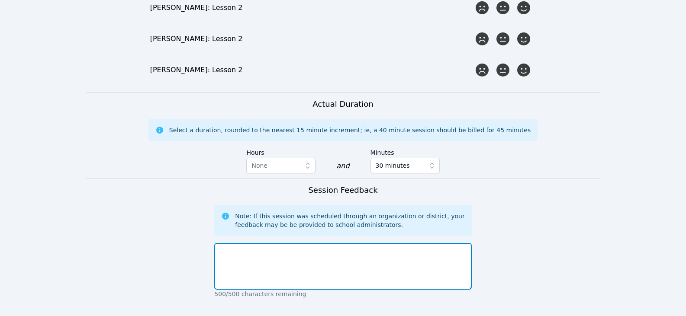
click at [338, 260] on textarea at bounding box center [342, 266] width 257 height 47
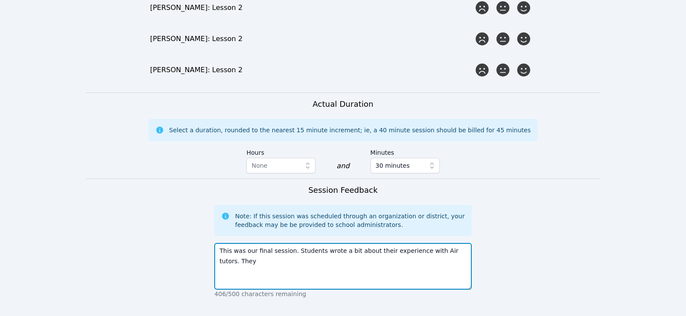
click at [362, 249] on textarea "This was our final session. Students wrote a bit about their experience with Ai…" at bounding box center [342, 266] width 257 height 47
click at [462, 243] on textarea "This was our final session. Students wrote a bit about their experience with Ai…" at bounding box center [342, 266] width 257 height 47
click at [391, 253] on textarea "This was our final session. Students wrote a bit about their experience with Ai…" at bounding box center [342, 266] width 257 height 47
click at [341, 253] on textarea "This was our final session. Students wrote a bit about their experience with Ai…" at bounding box center [342, 266] width 257 height 47
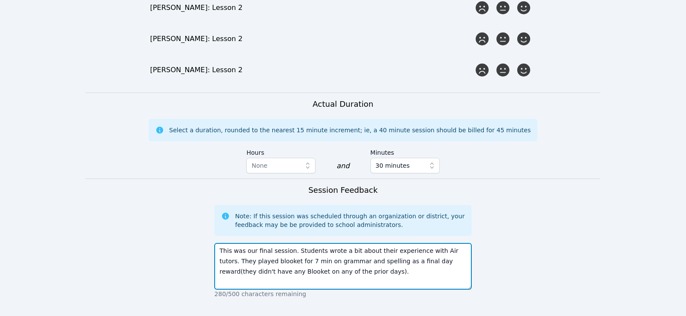
click at [384, 273] on textarea "This was our final session. Students wrote a bit about their experience with Ai…" at bounding box center [342, 266] width 257 height 47
click at [413, 253] on textarea "This was our final session. Students wrote a bit about their experience with Ai…" at bounding box center [342, 266] width 257 height 47
click at [328, 253] on textarea "This was our final session. Students wrote a bit about their experience with Ai…" at bounding box center [342, 266] width 257 height 47
click at [340, 258] on textarea "This was our final session. Students wrote a bit about their experience with Ai…" at bounding box center [342, 266] width 257 height 47
click at [243, 253] on textarea "This was our final session. Students wrote a bit about their experience with Ai…" at bounding box center [342, 266] width 257 height 47
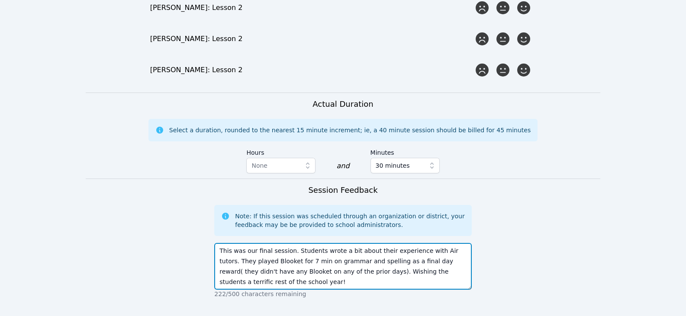
type textarea "This was our final session. Students wrote a bit about their experience with Ai…"
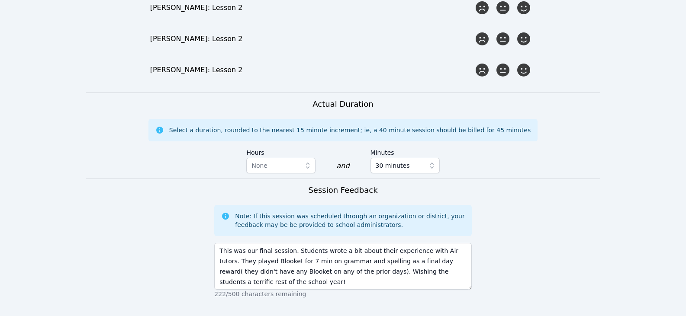
click at [512, 269] on form "Student Participation Do not enter a participation level for ABSENT students Ai…" at bounding box center [343, 36] width 514 height 806
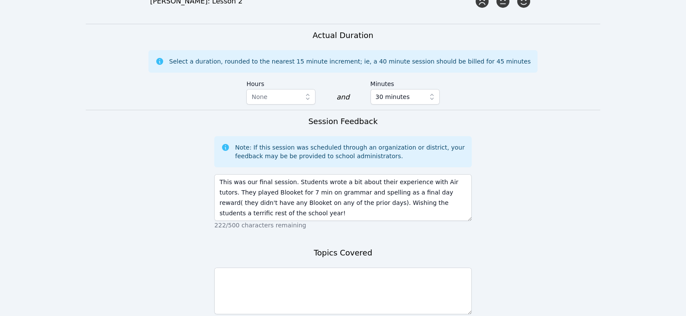
scroll to position [692, 0]
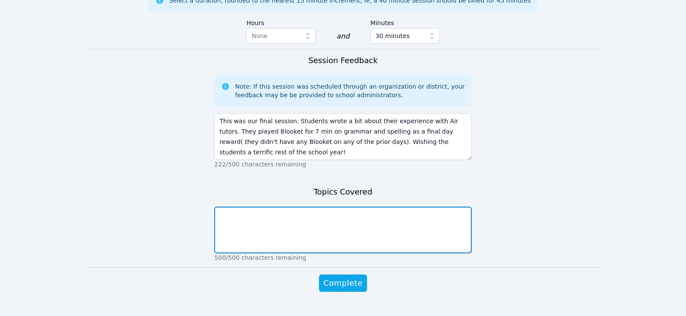
click at [318, 212] on textarea at bounding box center [342, 230] width 257 height 47
click at [327, 218] on textarea "final session-air tutor's experience" at bounding box center [342, 230] width 257 height 47
type textarea "final session-air tutor's experience"
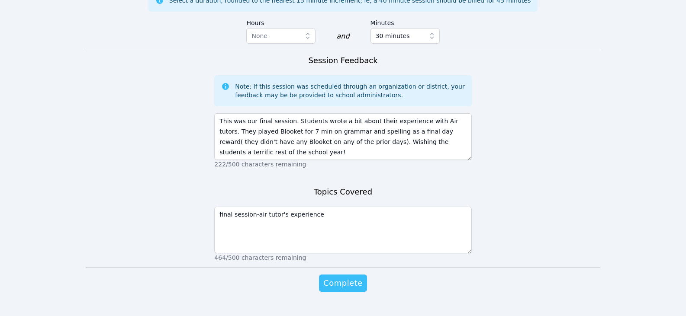
click at [350, 280] on button "Complete" at bounding box center [343, 283] width 48 height 17
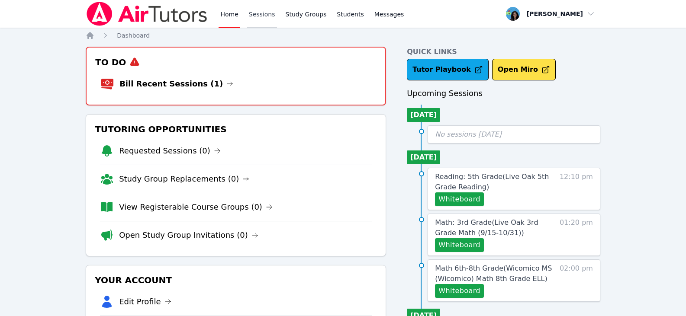
click at [263, 13] on link "Sessions" at bounding box center [262, 14] width 30 height 28
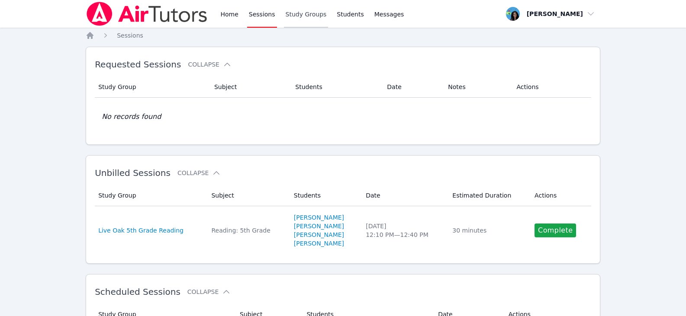
click at [301, 15] on link "Study Groups" at bounding box center [306, 14] width 45 height 28
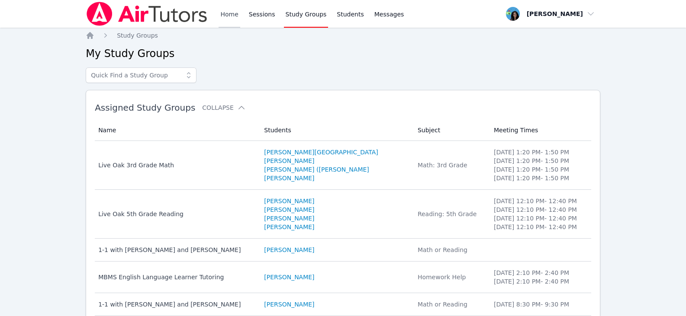
click at [233, 9] on link "Home" at bounding box center [228, 14] width 21 height 28
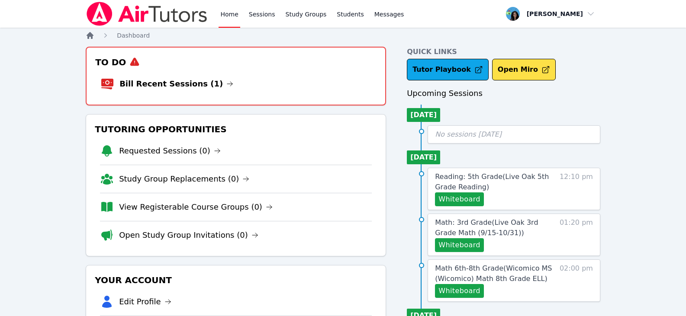
click at [90, 34] on icon "Breadcrumb" at bounding box center [90, 35] width 7 height 7
click at [431, 64] on link "Tutor Playbook" at bounding box center [448, 70] width 82 height 22
